Goal: Transaction & Acquisition: Purchase product/service

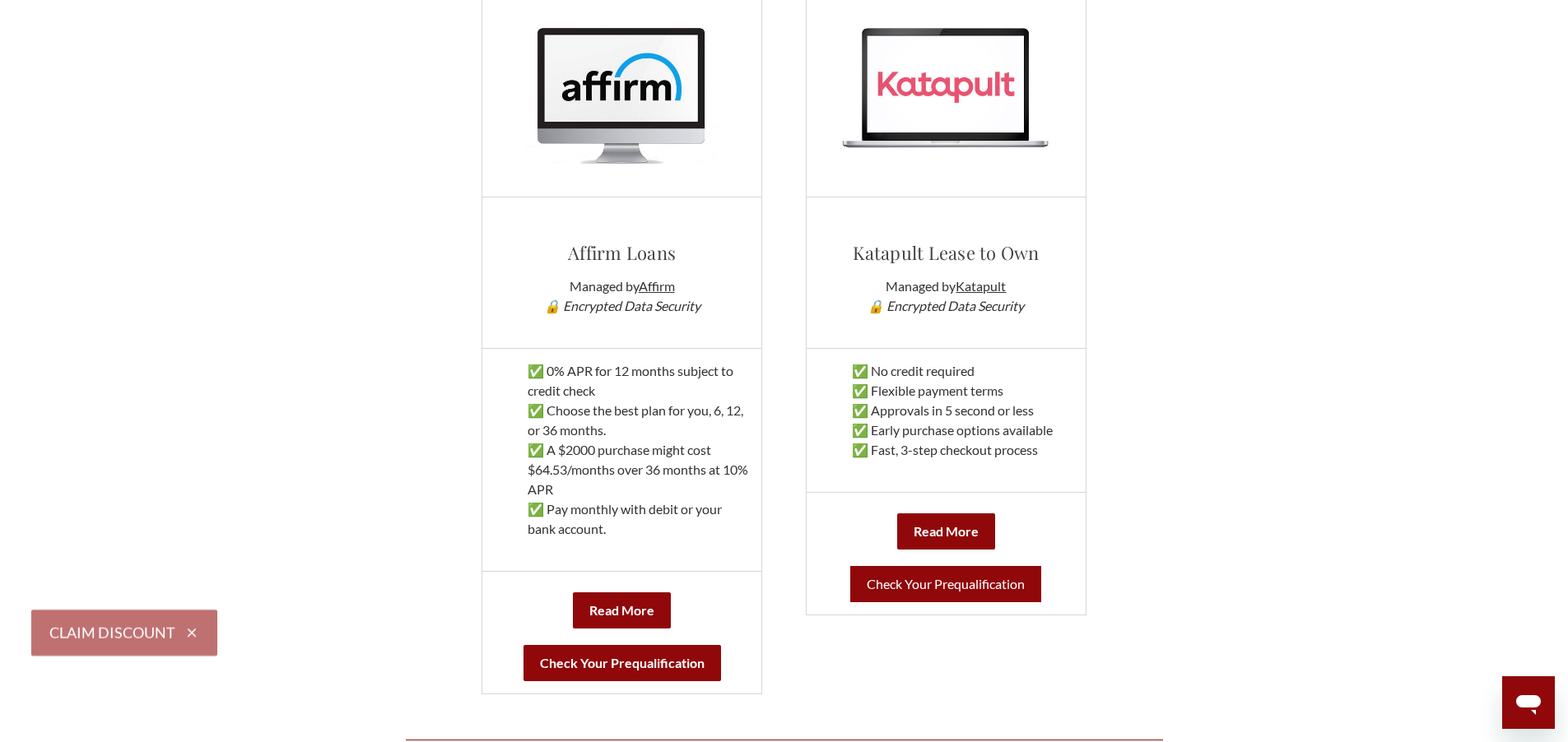
scroll to position [987, 0]
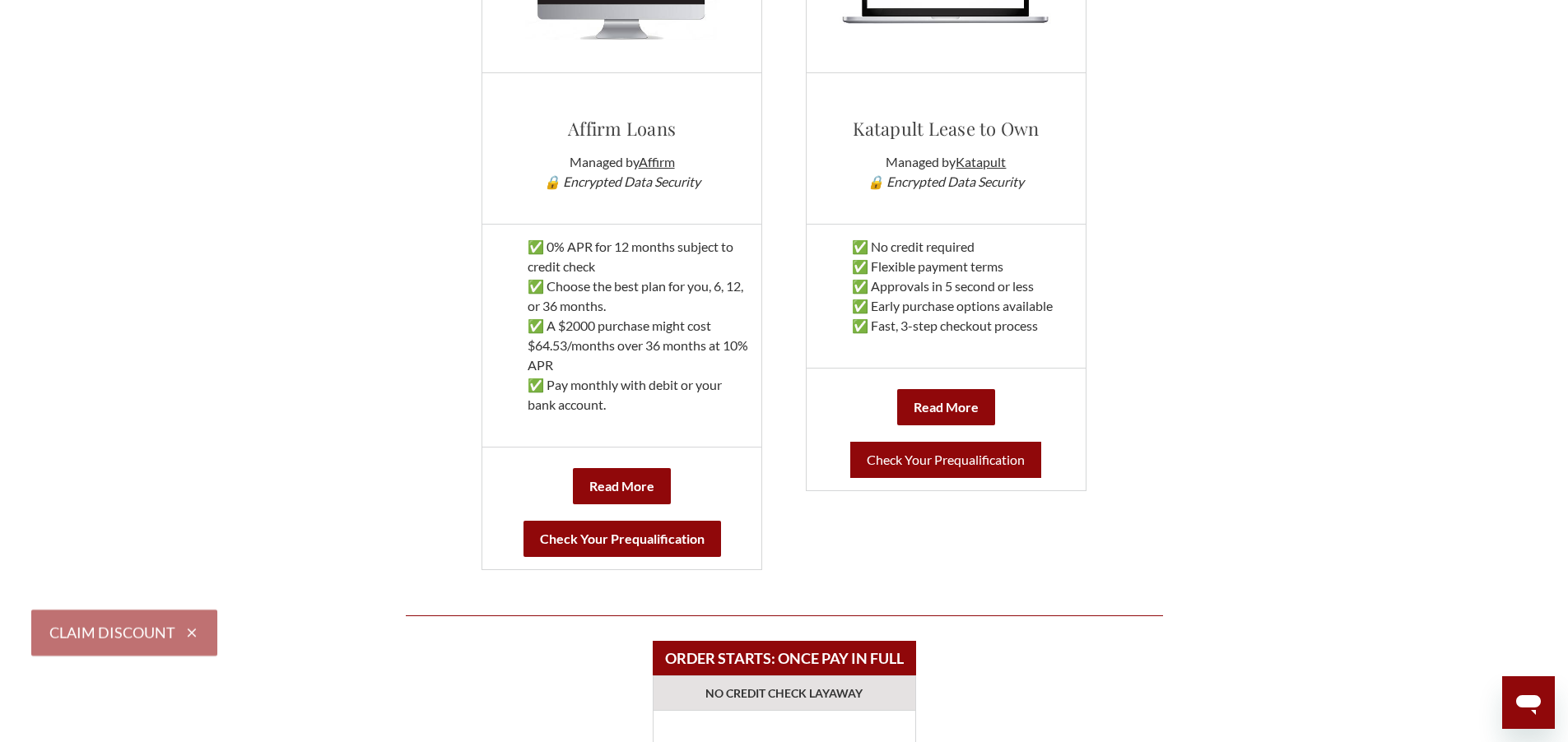
click at [989, 466] on link "Check Your Prequalification" at bounding box center [945, 459] width 191 height 36
click at [643, 539] on b "Check Your Prequalification" at bounding box center [622, 538] width 197 height 36
click at [701, 529] on b "Check Your Prequalification" at bounding box center [622, 538] width 197 height 36
click at [1006, 462] on link "Check Your Prequalification" at bounding box center [945, 459] width 191 height 36
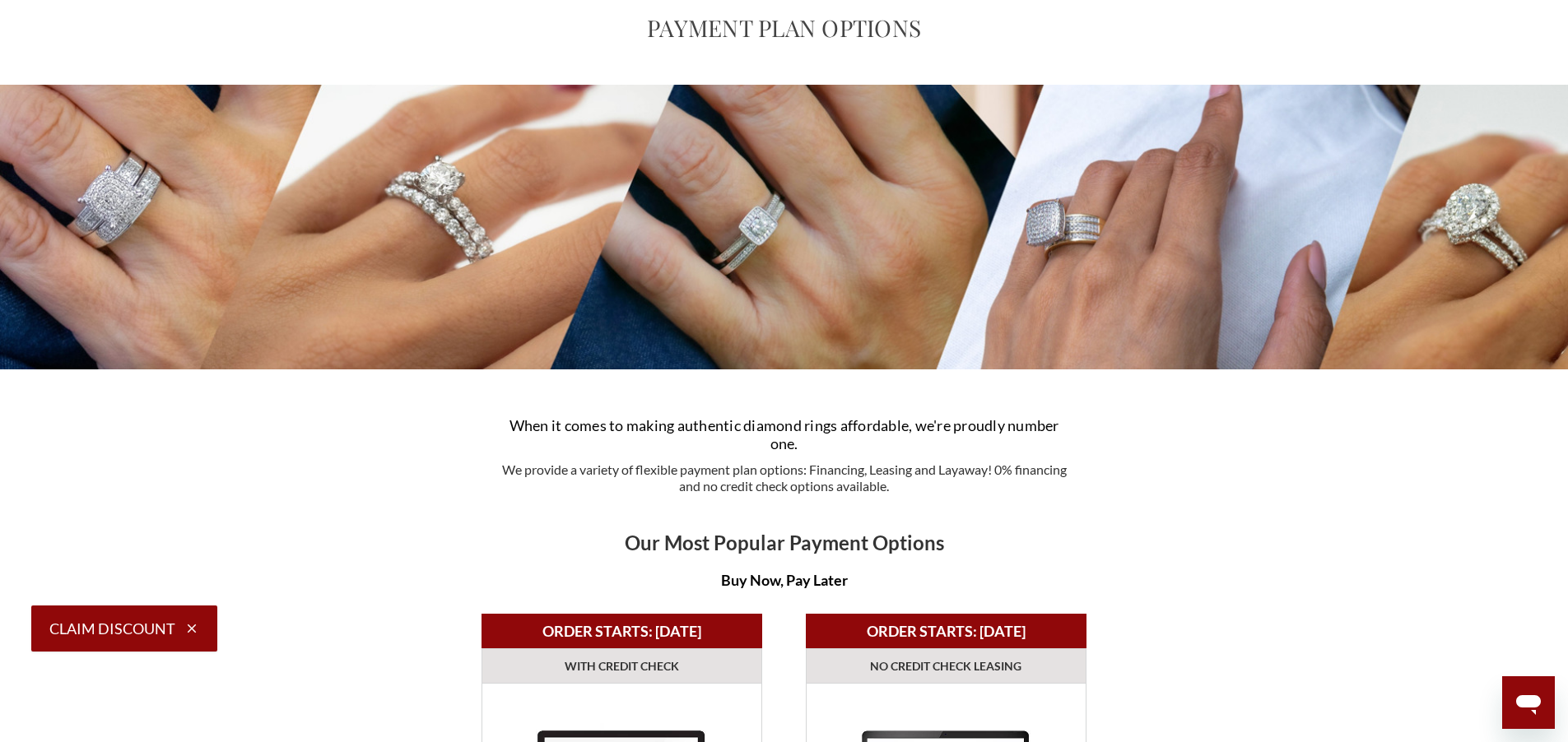
scroll to position [0, 0]
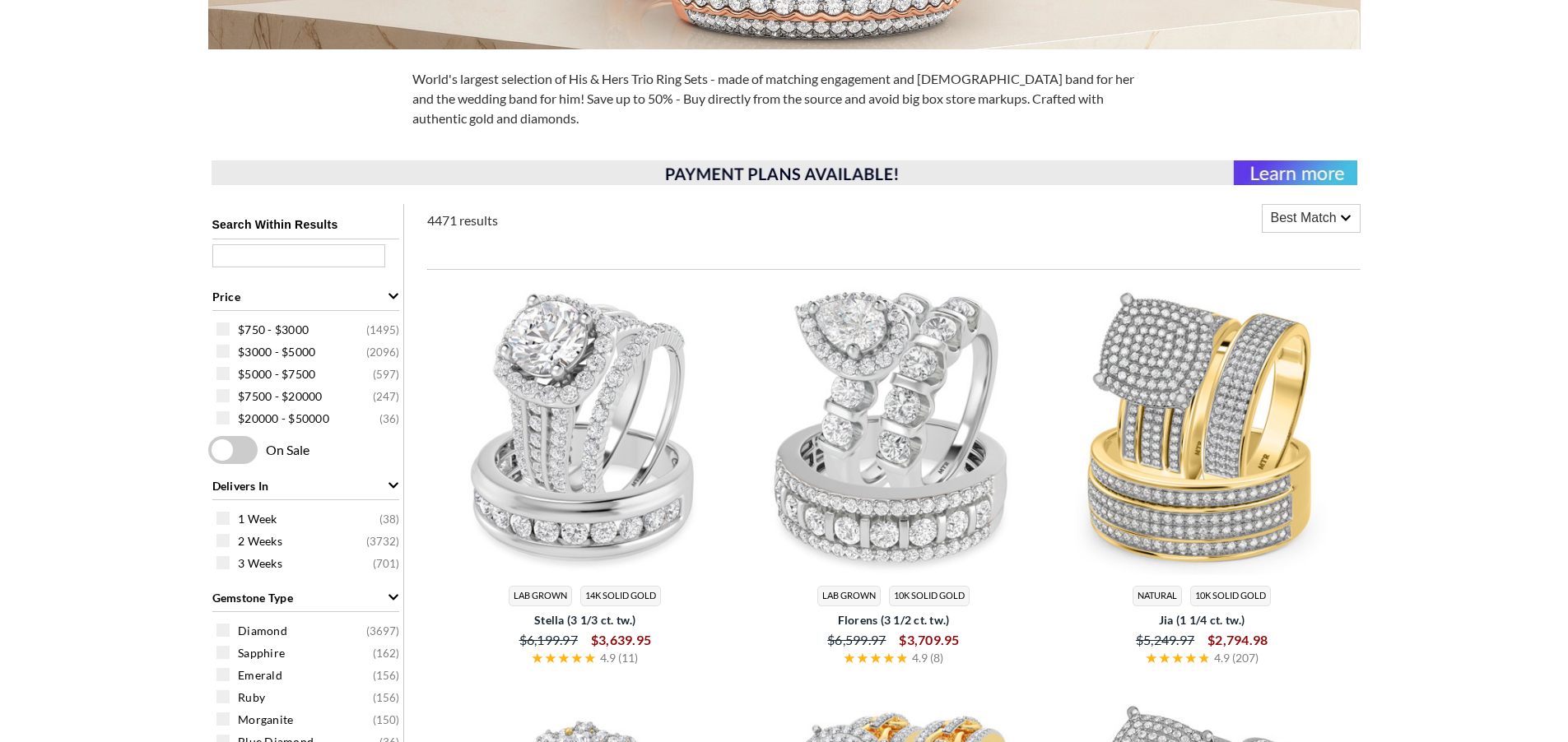
scroll to position [494, 0]
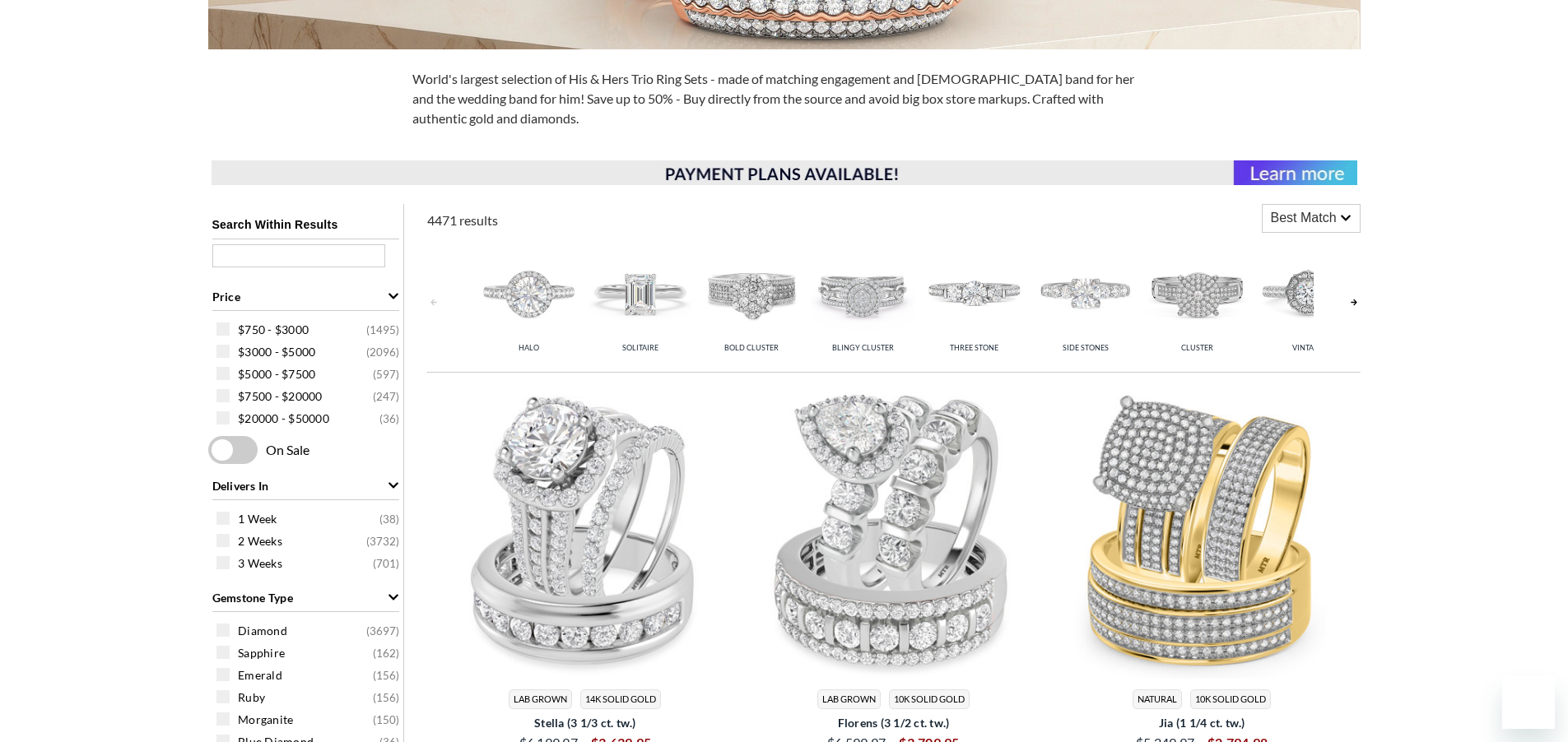
click at [895, 428] on img at bounding box center [893, 530] width 296 height 296
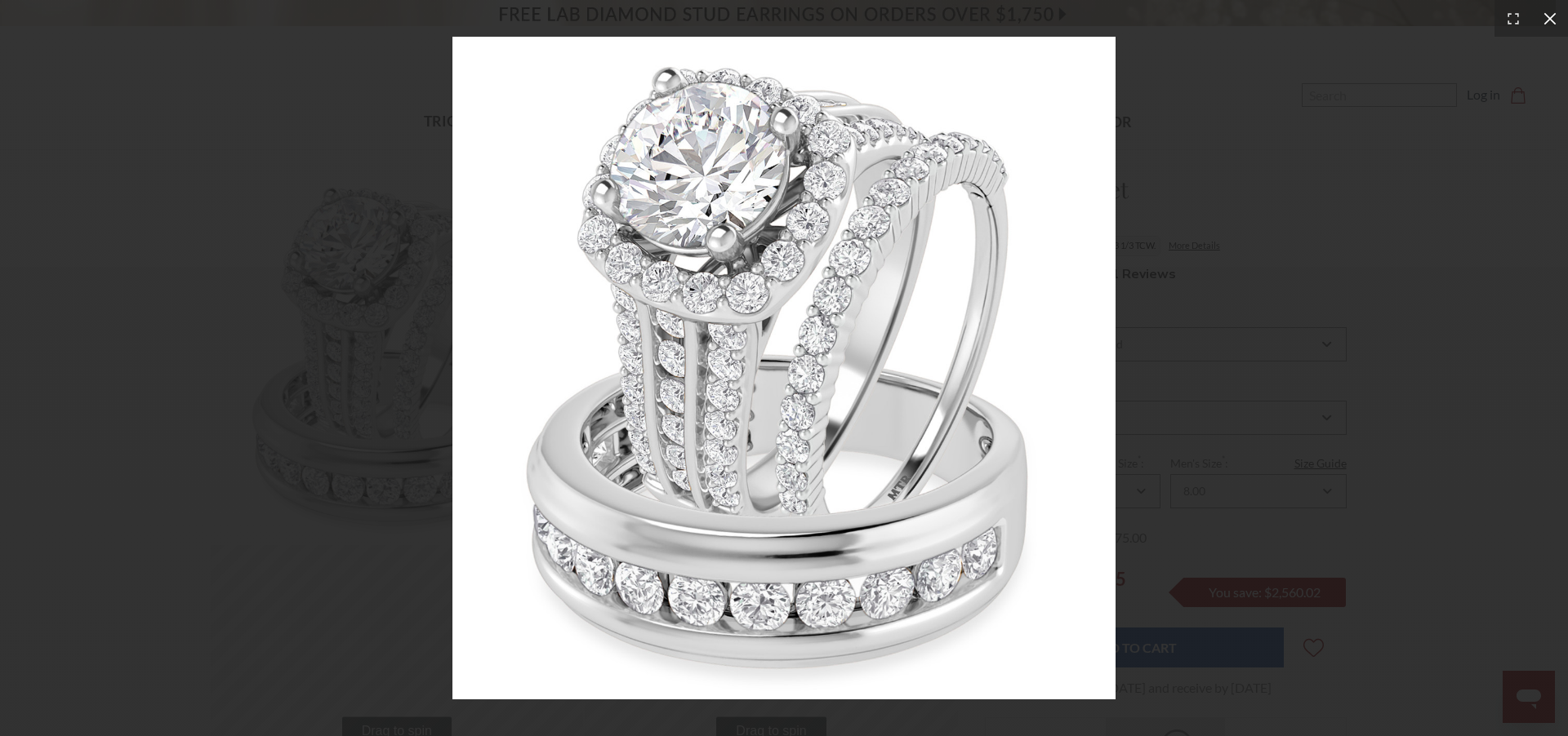
click at [1550, 17] on icon at bounding box center [1550, 19] width 17 height 17
